Goal: Navigation & Orientation: Understand site structure

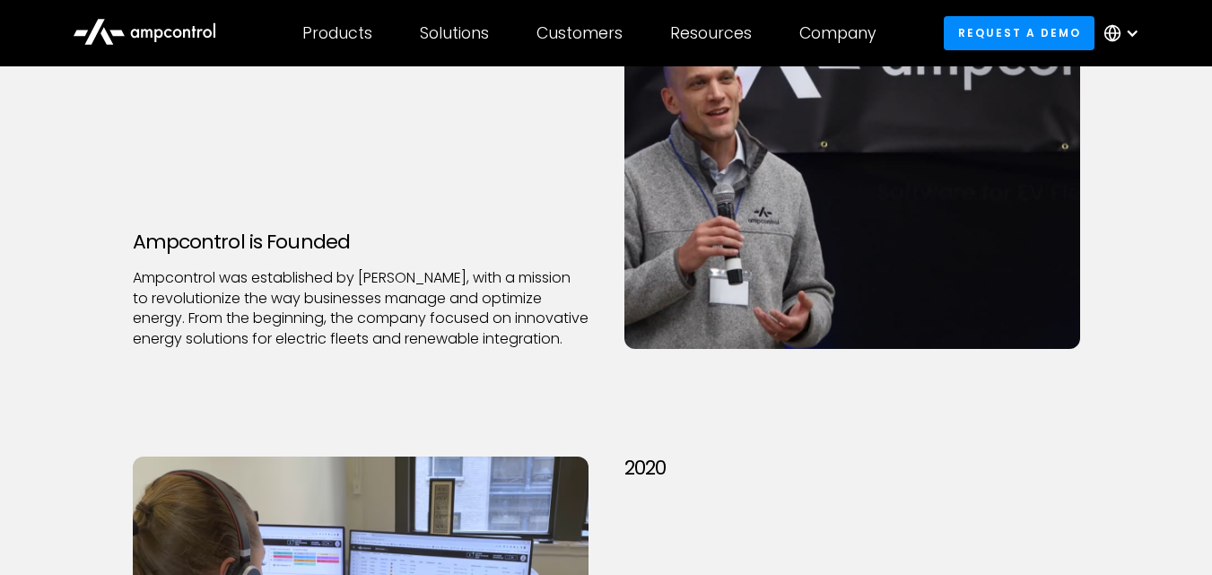
scroll to position [2063, 0]
click at [364, 267] on p "Ampcontrol was established by Joachim Lohse, with a mission to revolutionize th…" at bounding box center [361, 307] width 456 height 81
drag, startPoint x: 361, startPoint y: 256, endPoint x: 467, endPoint y: 262, distance: 106.0
click at [467, 267] on p "Ampcontrol was established by Joachim Lohse, with a mission to revolutionize th…" at bounding box center [361, 307] width 456 height 81
copy p "Joachim Lohse"
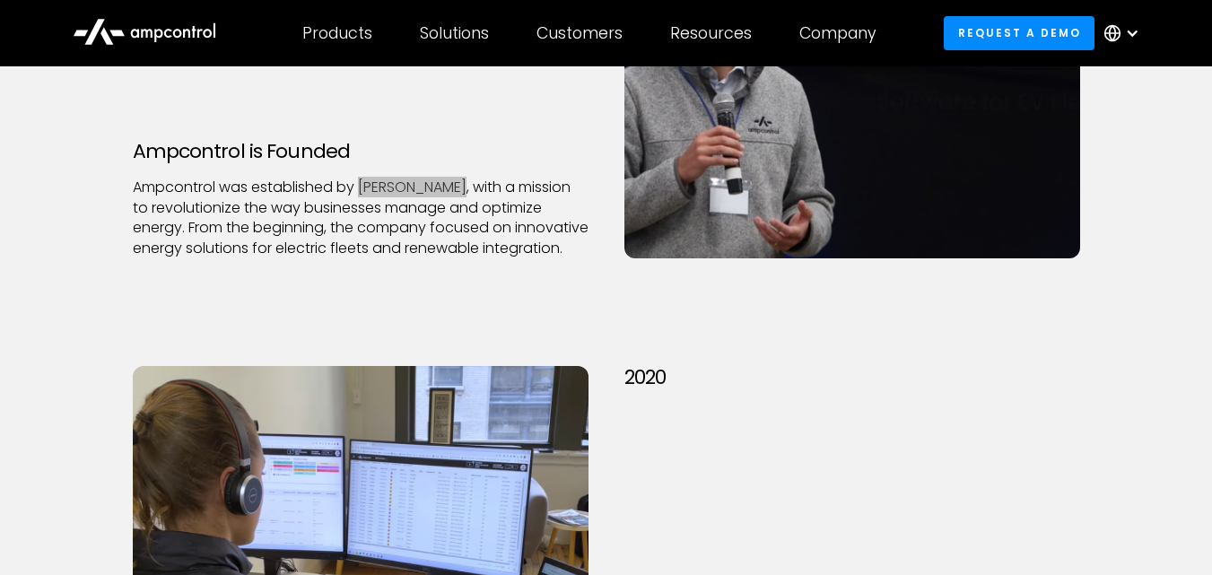
scroll to position [2332, 0]
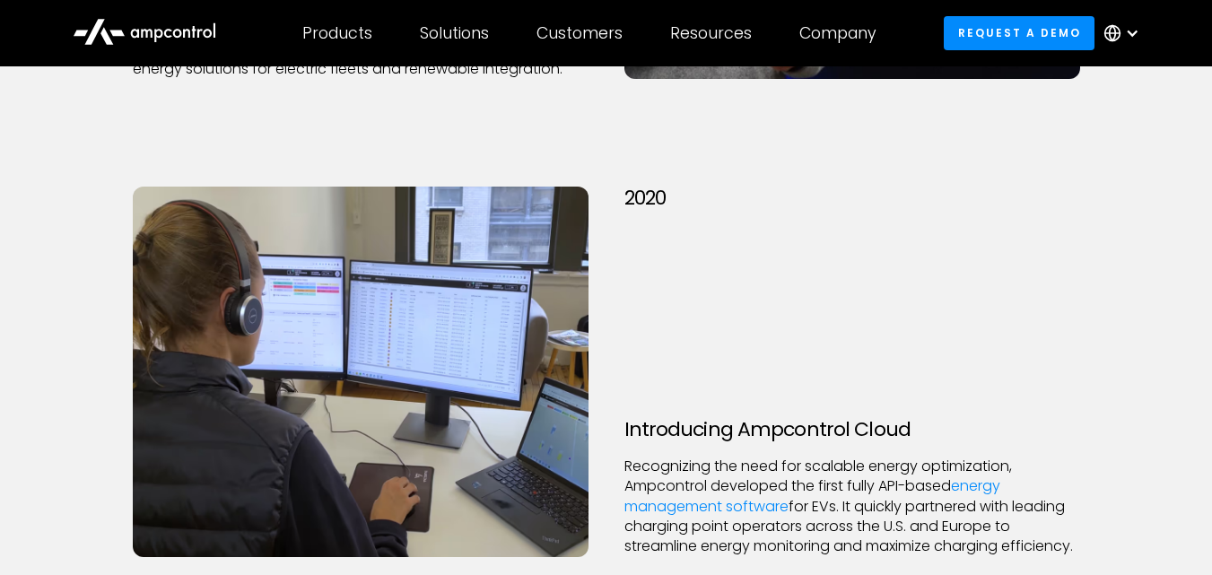
click at [879, 309] on div "2020 Introducing Ampcontrol Cloud Recognizing the need for scalable energy opti…" at bounding box center [852, 372] width 456 height 370
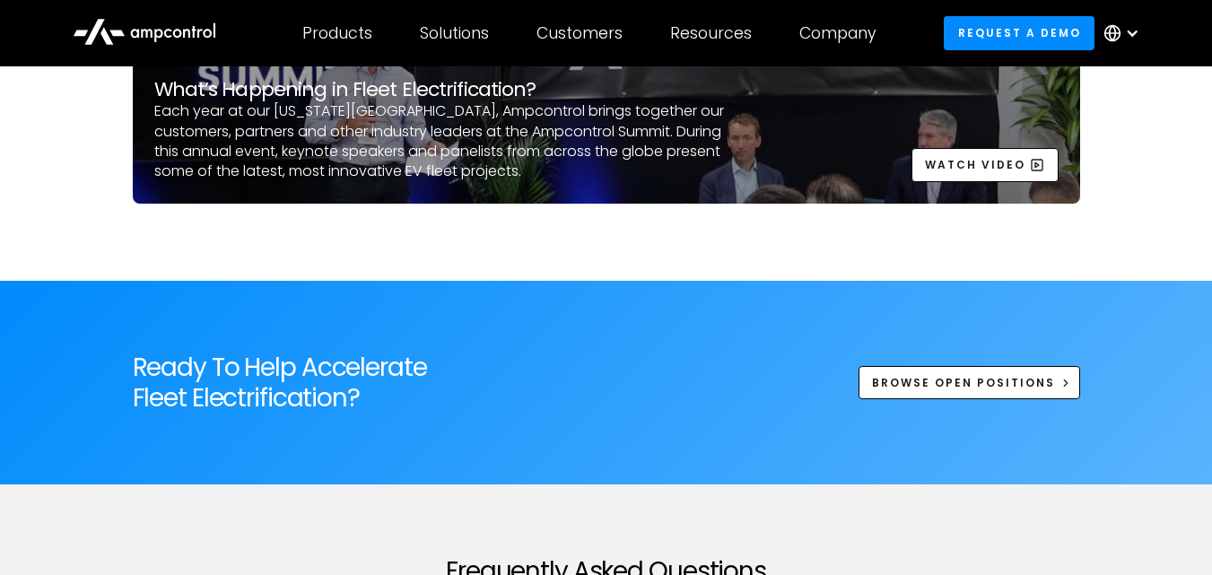
scroll to position [5470, 0]
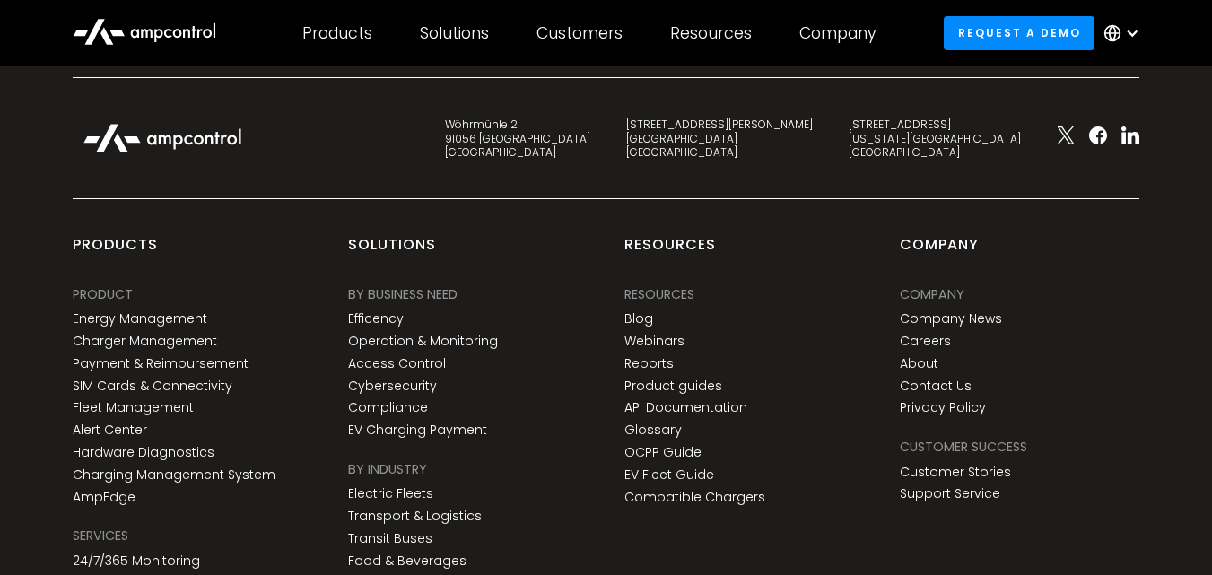
scroll to position [6457, 0]
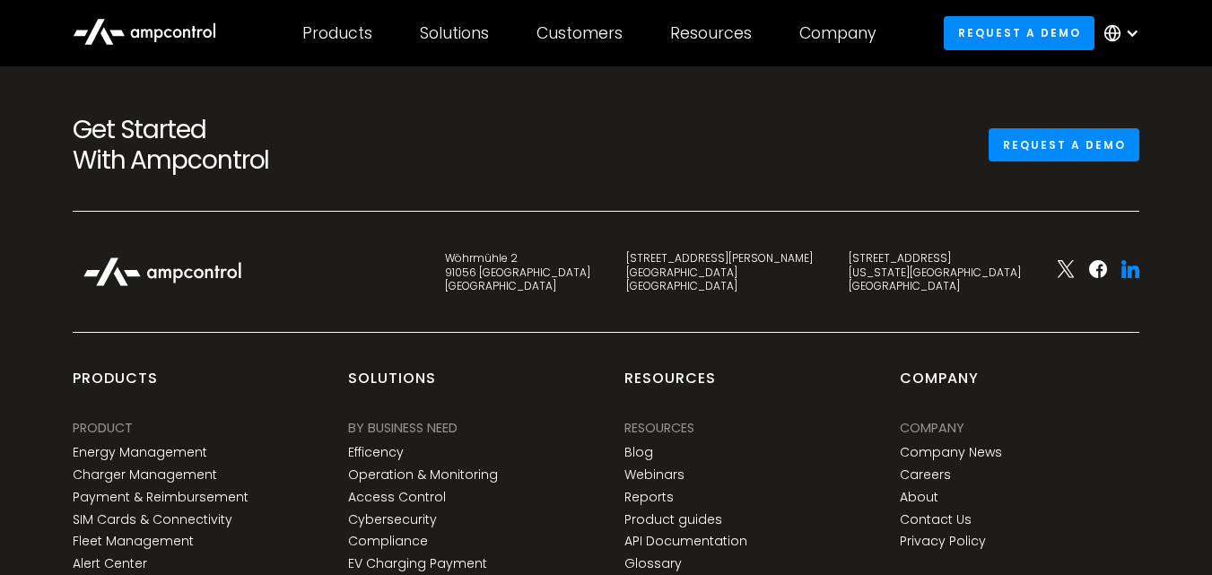
click at [1135, 266] on icon at bounding box center [1133, 271] width 12 height 13
